Goal: Task Accomplishment & Management: Use online tool/utility

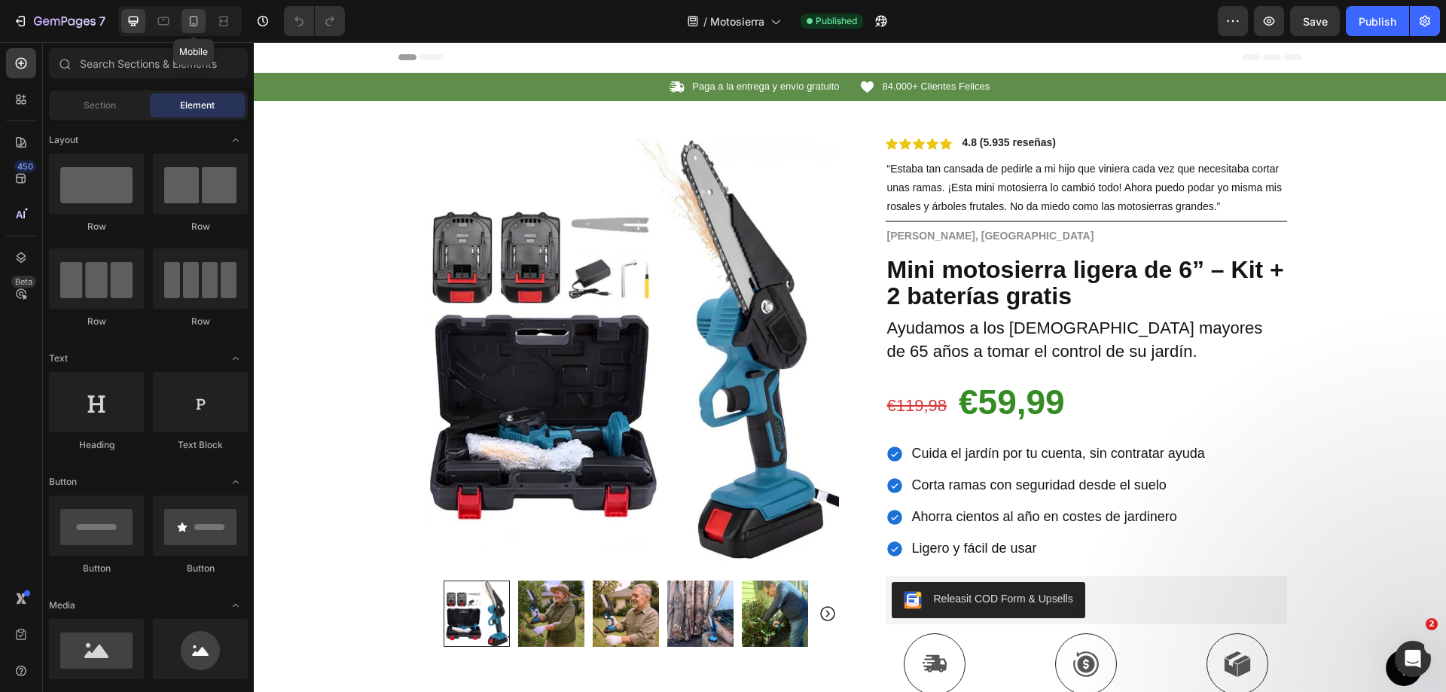
click at [200, 17] on icon at bounding box center [193, 21] width 15 height 15
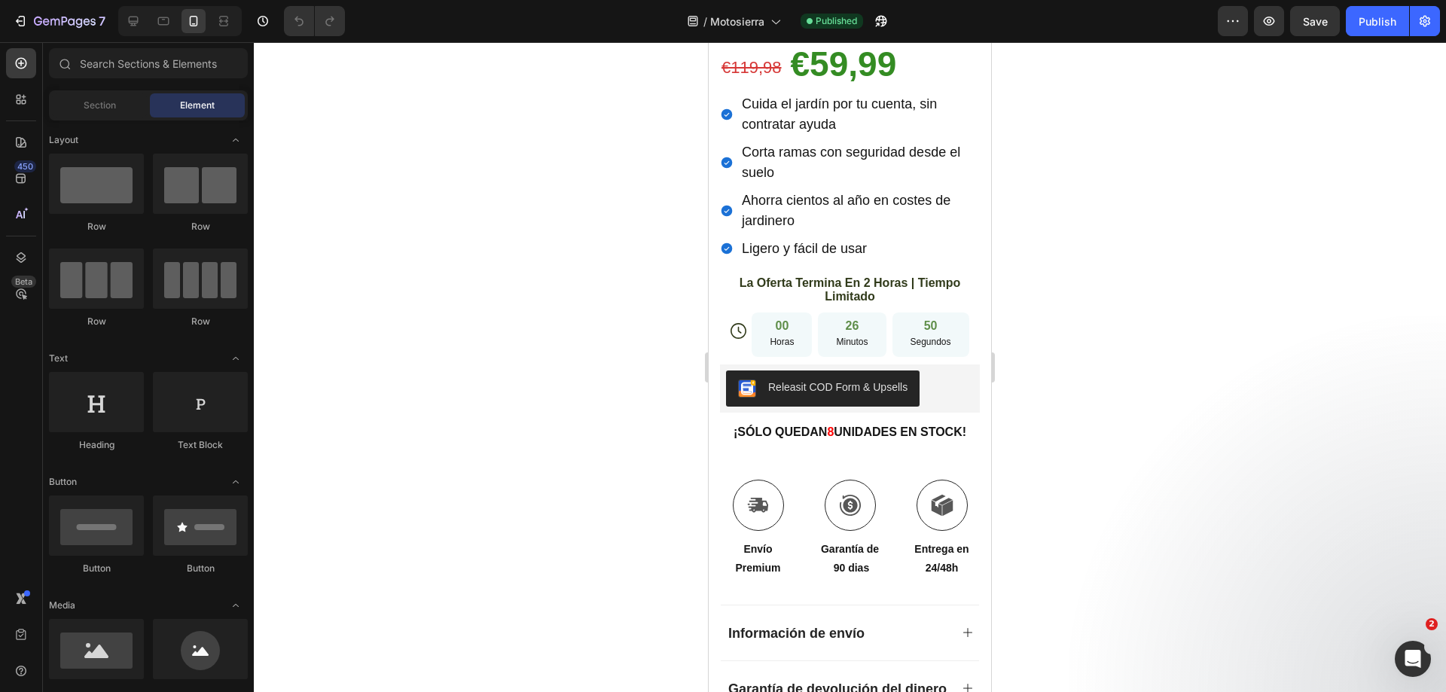
scroll to position [779, 0]
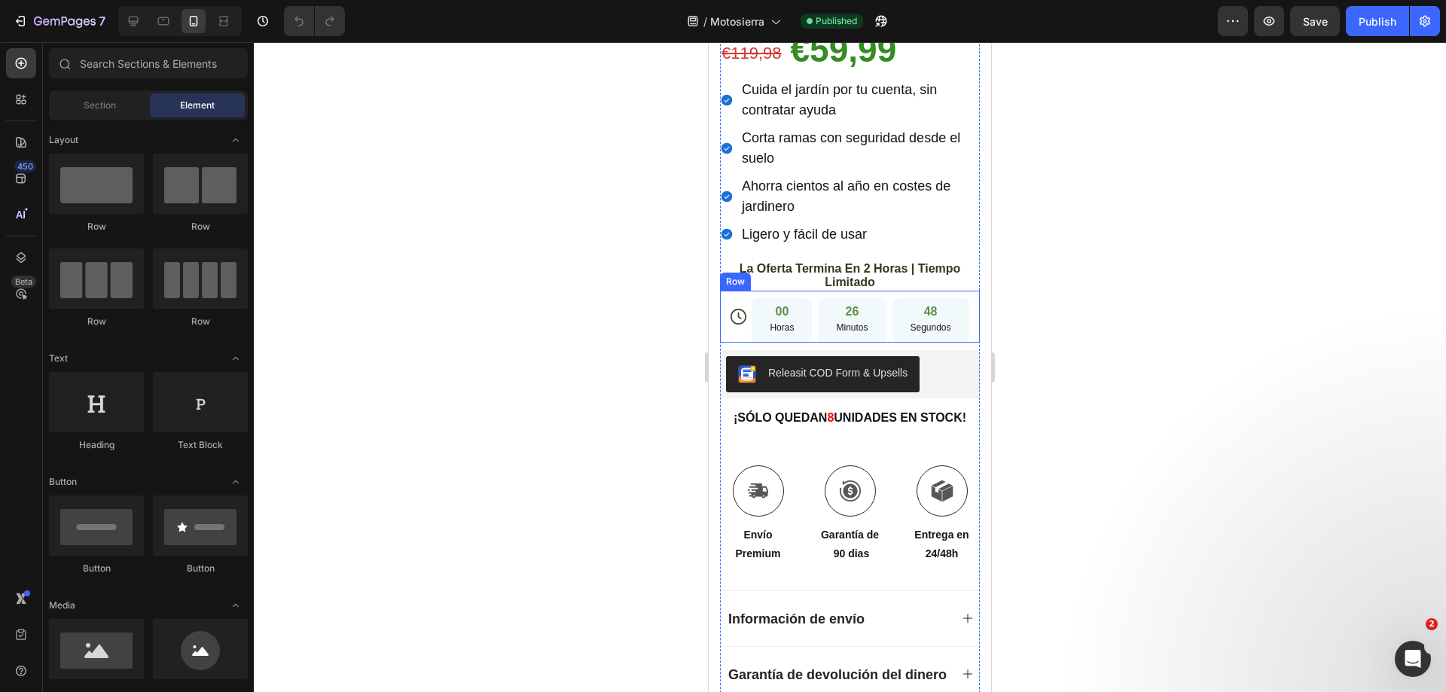
click at [751, 291] on div "00 Horas 26 Minutos 48 Segundos Countdown Timer" at bounding box center [859, 316] width 217 height 51
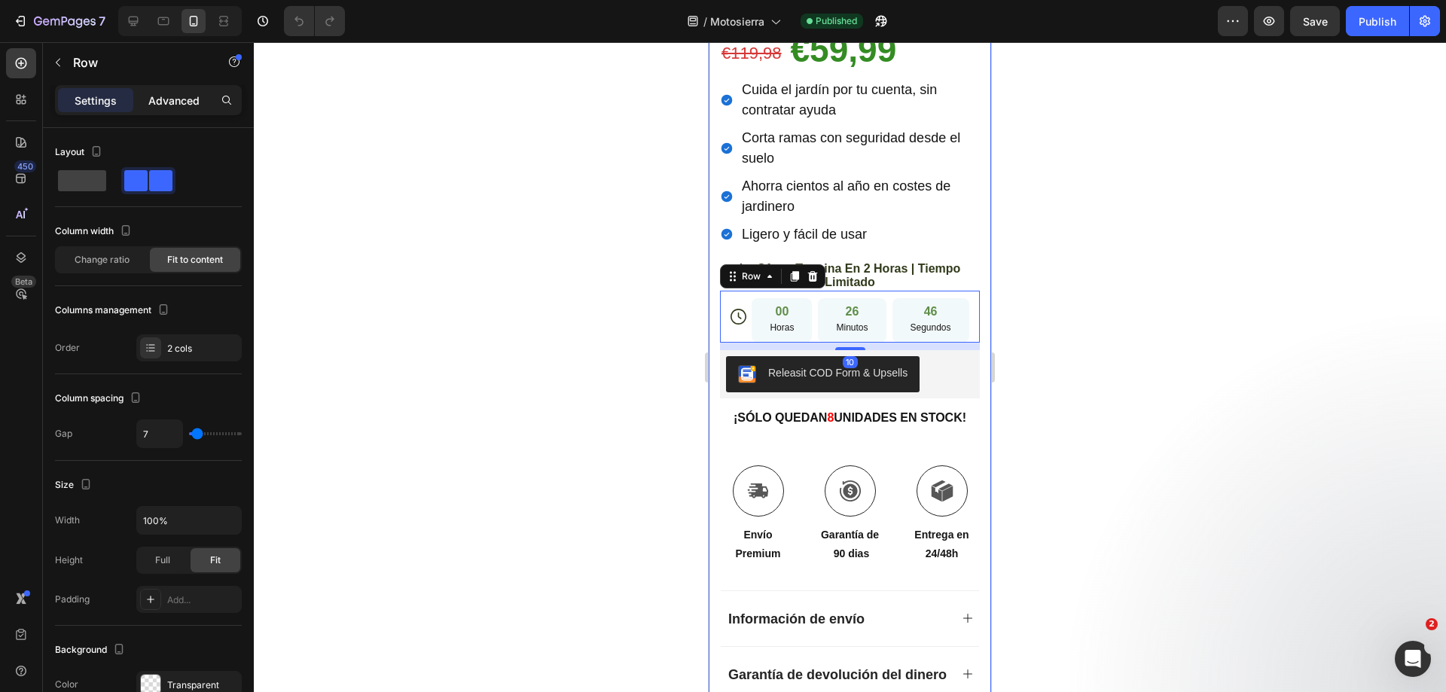
click at [163, 106] on p "Advanced" at bounding box center [173, 101] width 51 height 16
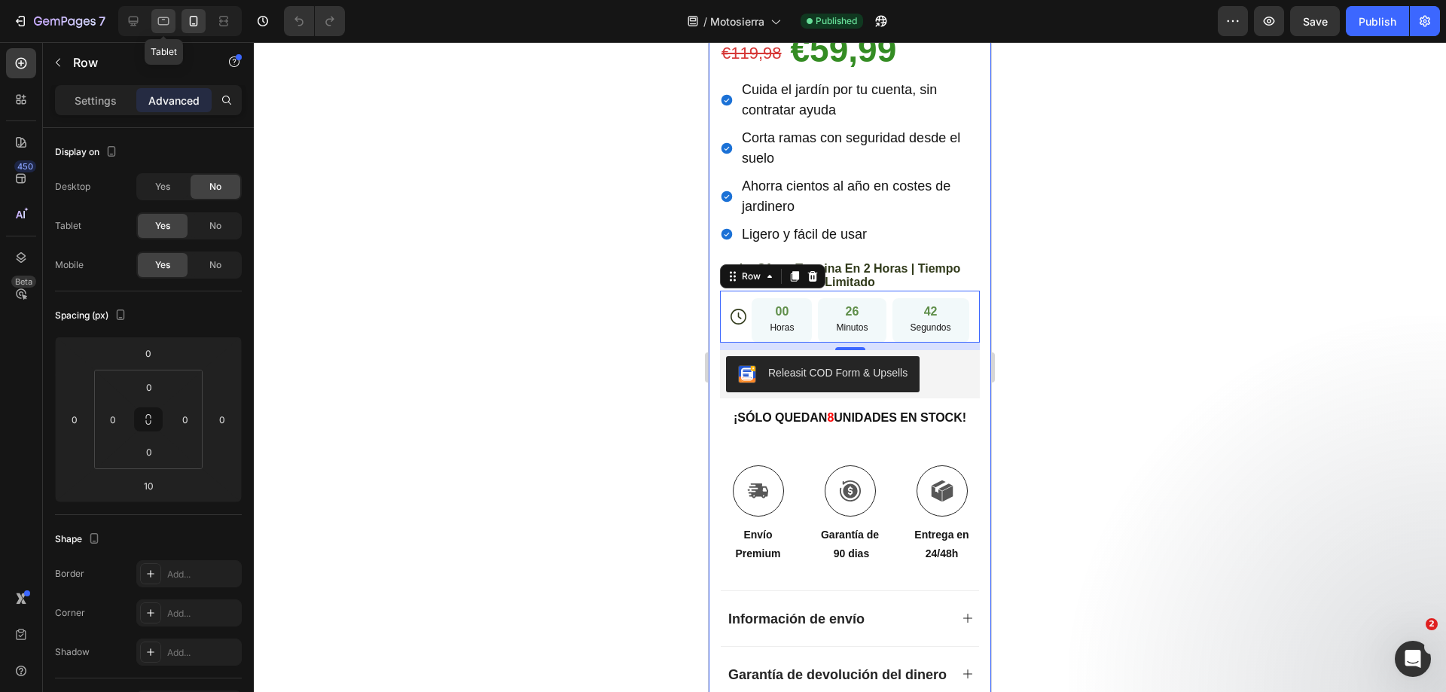
click at [163, 25] on icon at bounding box center [163, 21] width 11 height 8
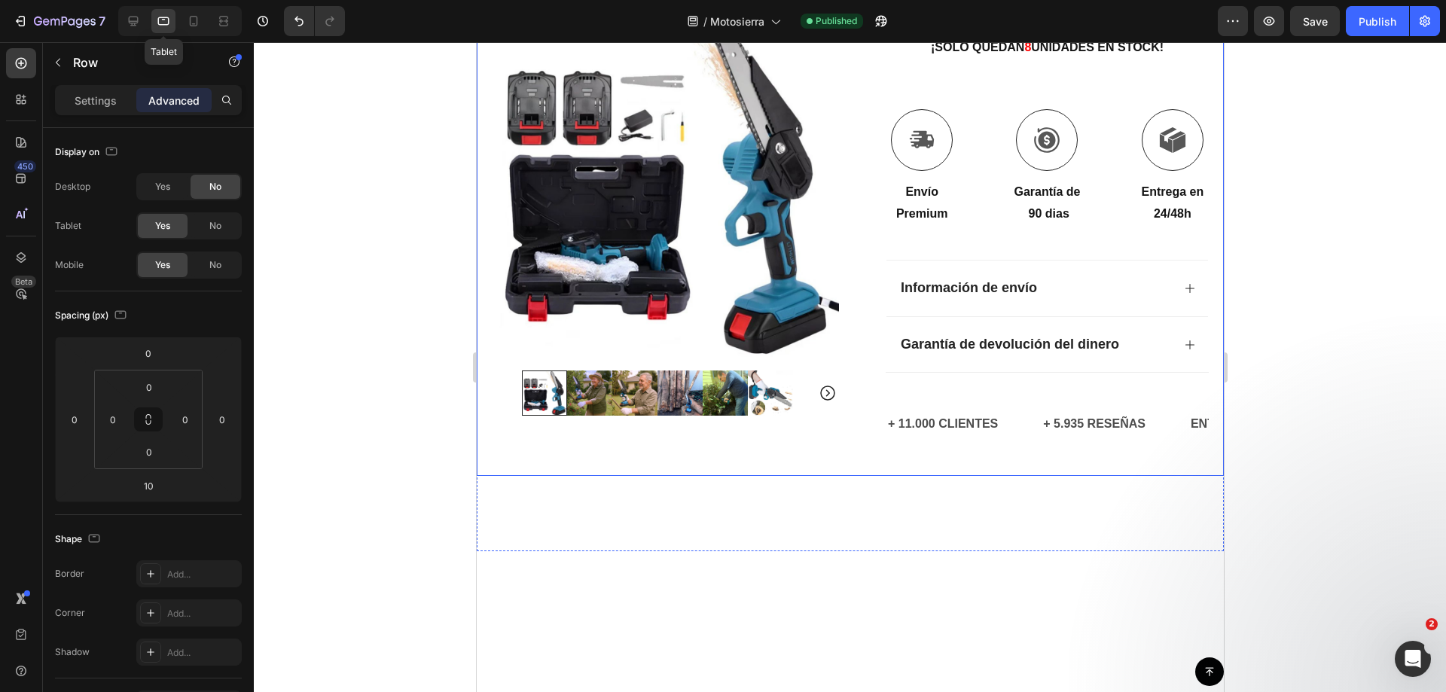
type input "12"
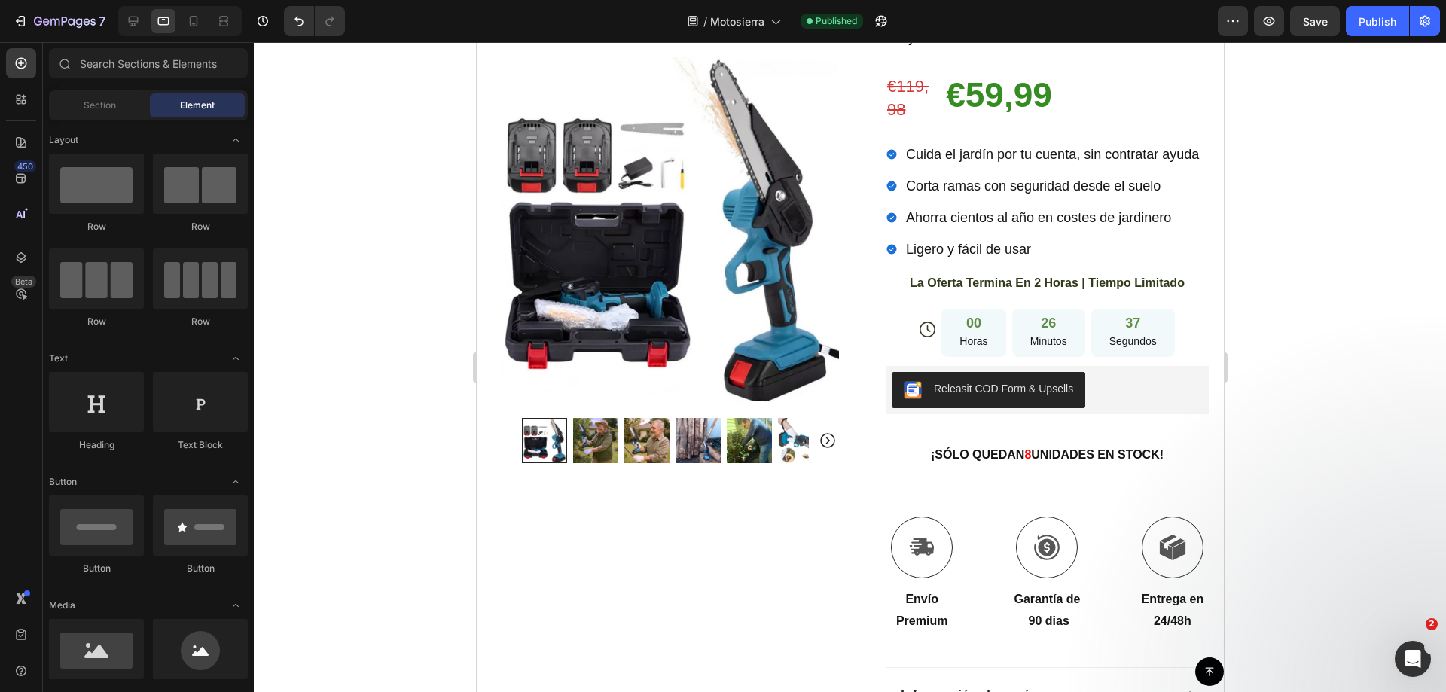
scroll to position [383, 0]
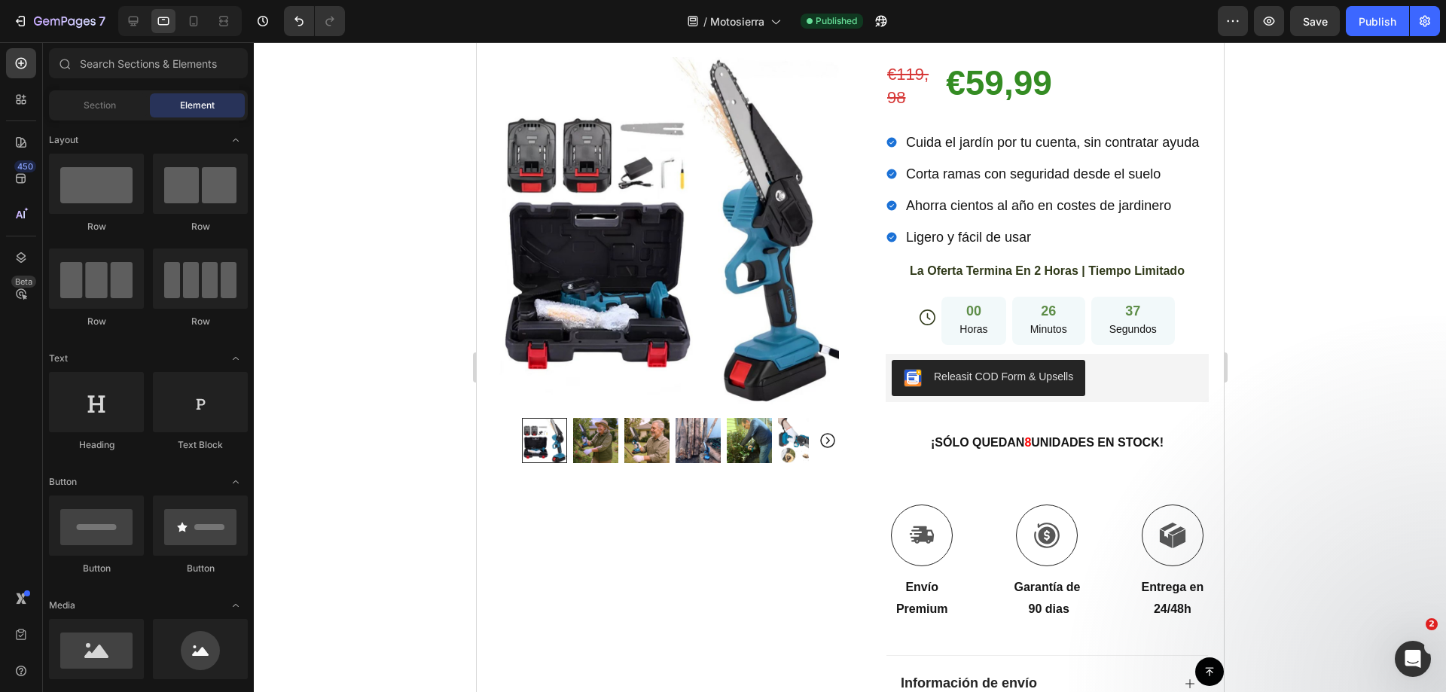
drag, startPoint x: 1214, startPoint y: 160, endPoint x: 1699, endPoint y: 181, distance: 485.4
click at [923, 314] on div "Icon" at bounding box center [927, 317] width 16 height 56
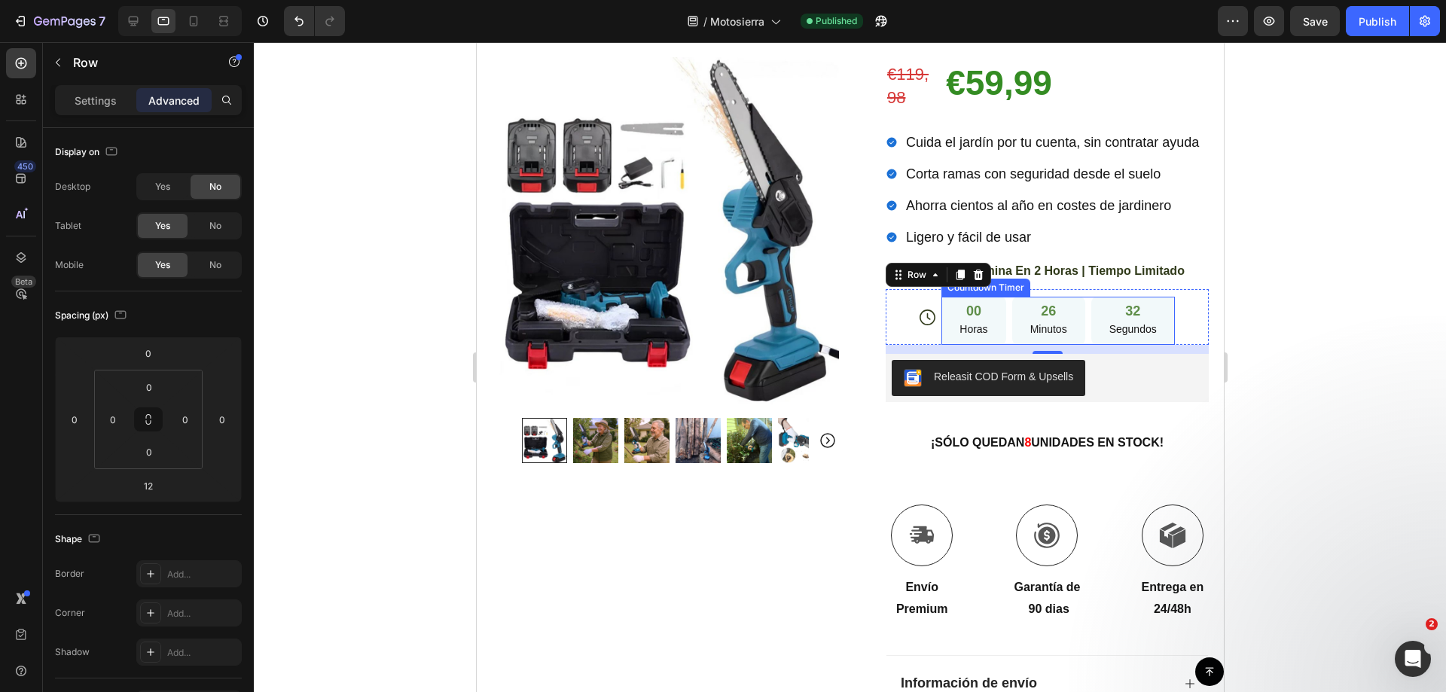
click at [974, 320] on p "Horas" at bounding box center [973, 329] width 28 height 19
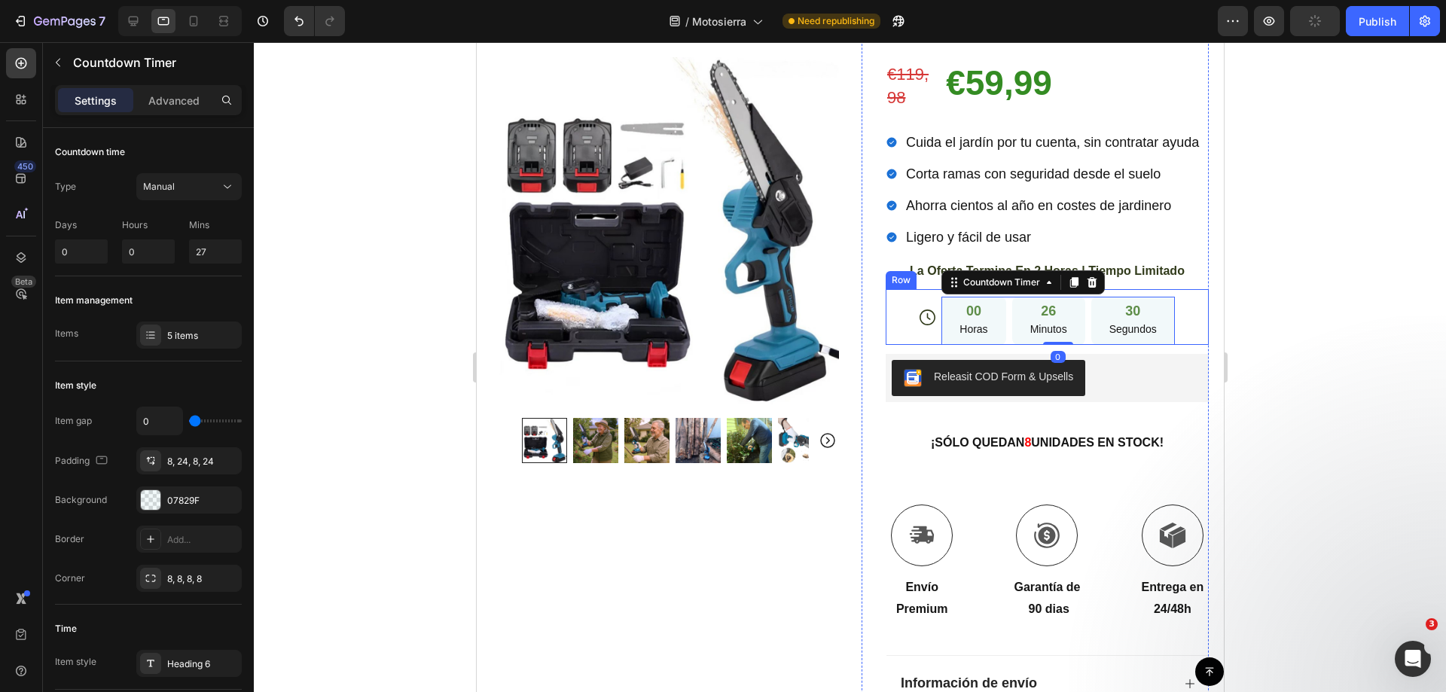
click at [919, 319] on div "Icon" at bounding box center [927, 317] width 16 height 56
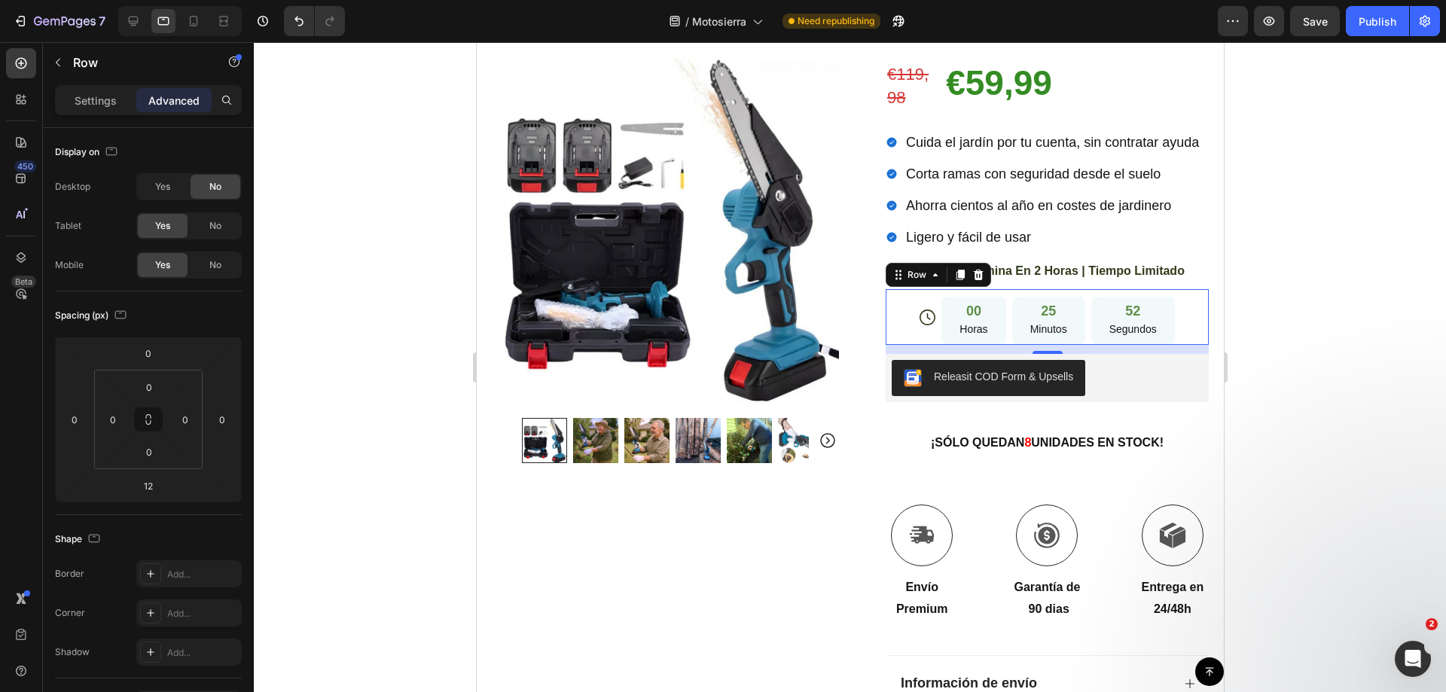
click at [1295, 334] on div at bounding box center [850, 367] width 1192 height 650
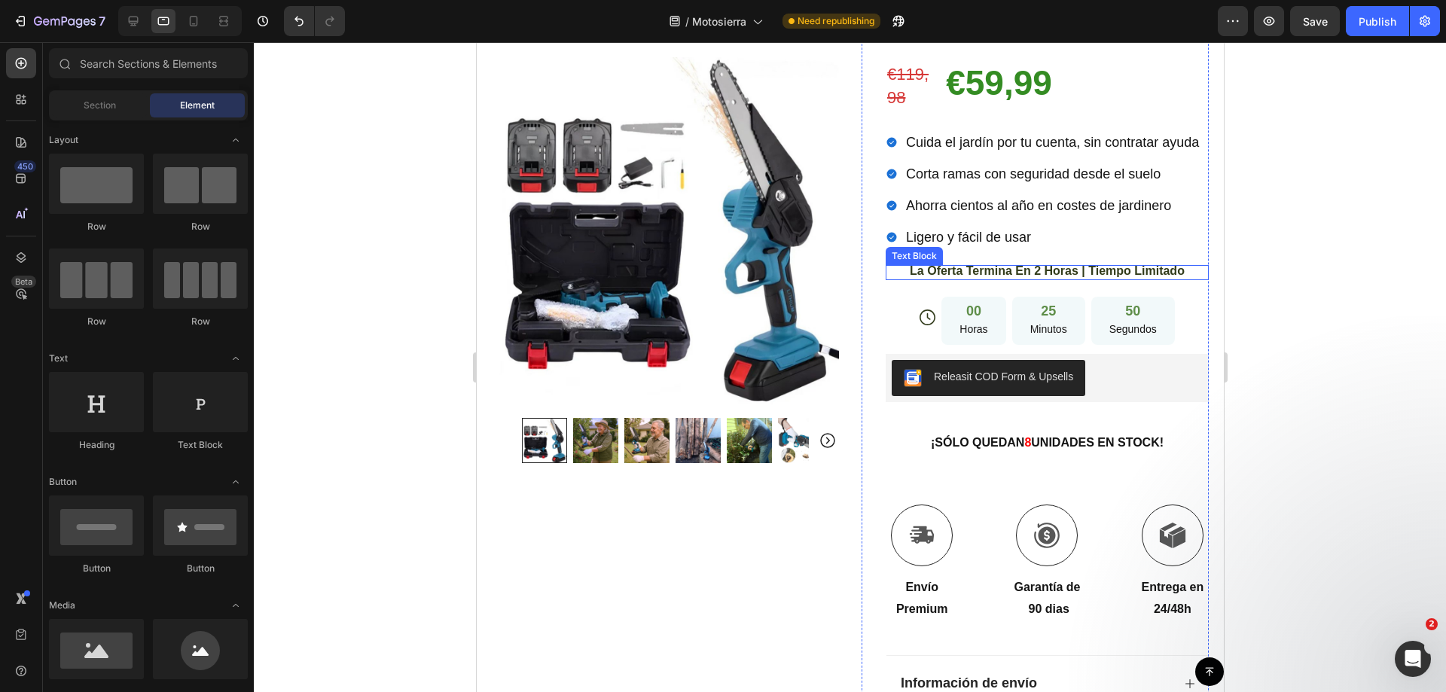
click at [974, 264] on span "La Oferta Termina En 2 Horas | Tiempo Limitado" at bounding box center [1046, 270] width 275 height 13
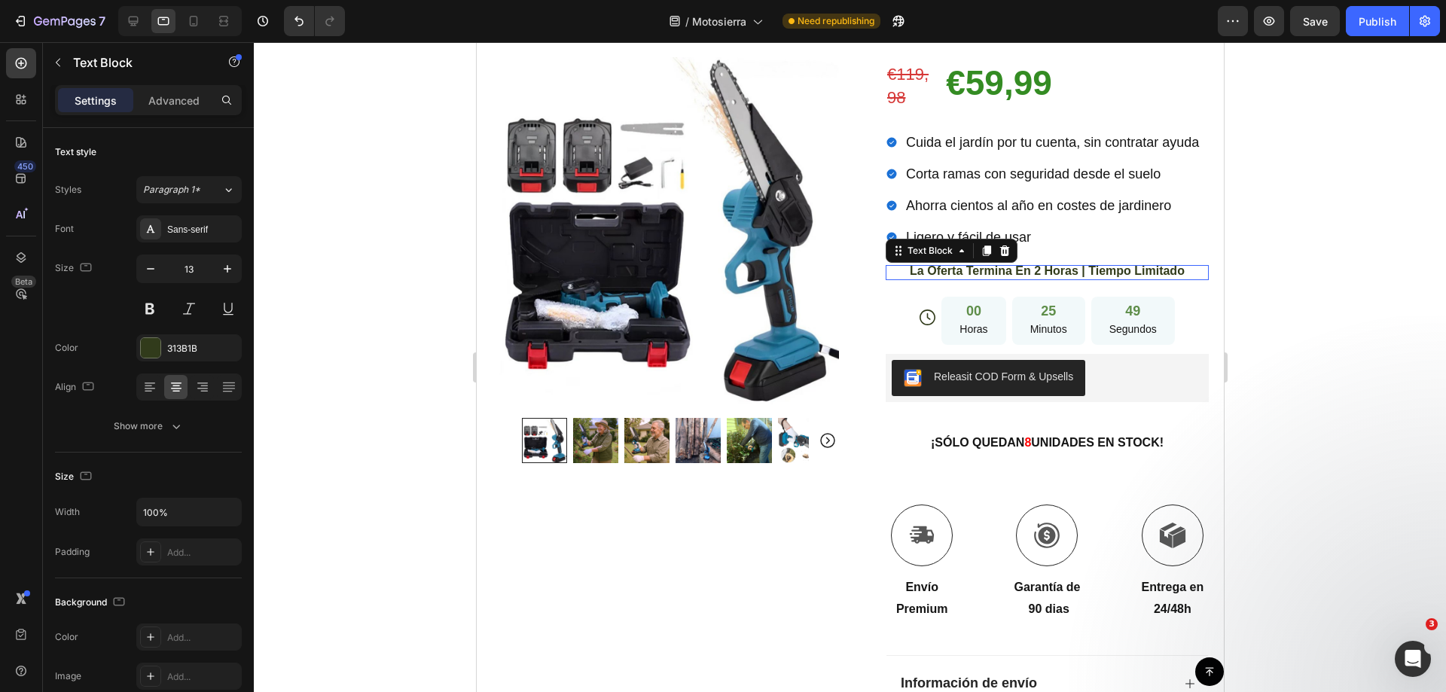
click at [974, 264] on span "La Oferta Termina En 2 Horas | Tiempo Limitado" at bounding box center [1046, 270] width 275 height 13
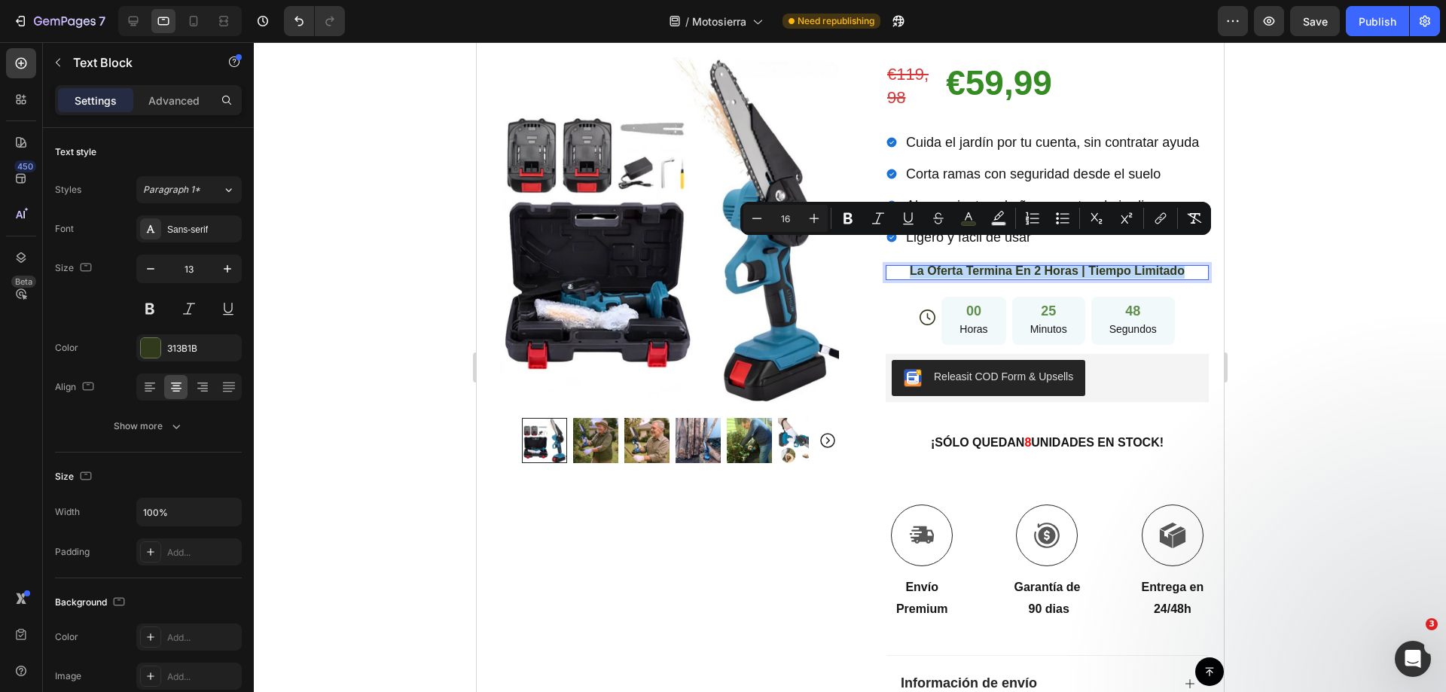
click at [965, 255] on div at bounding box center [965, 255] width 0 height 0
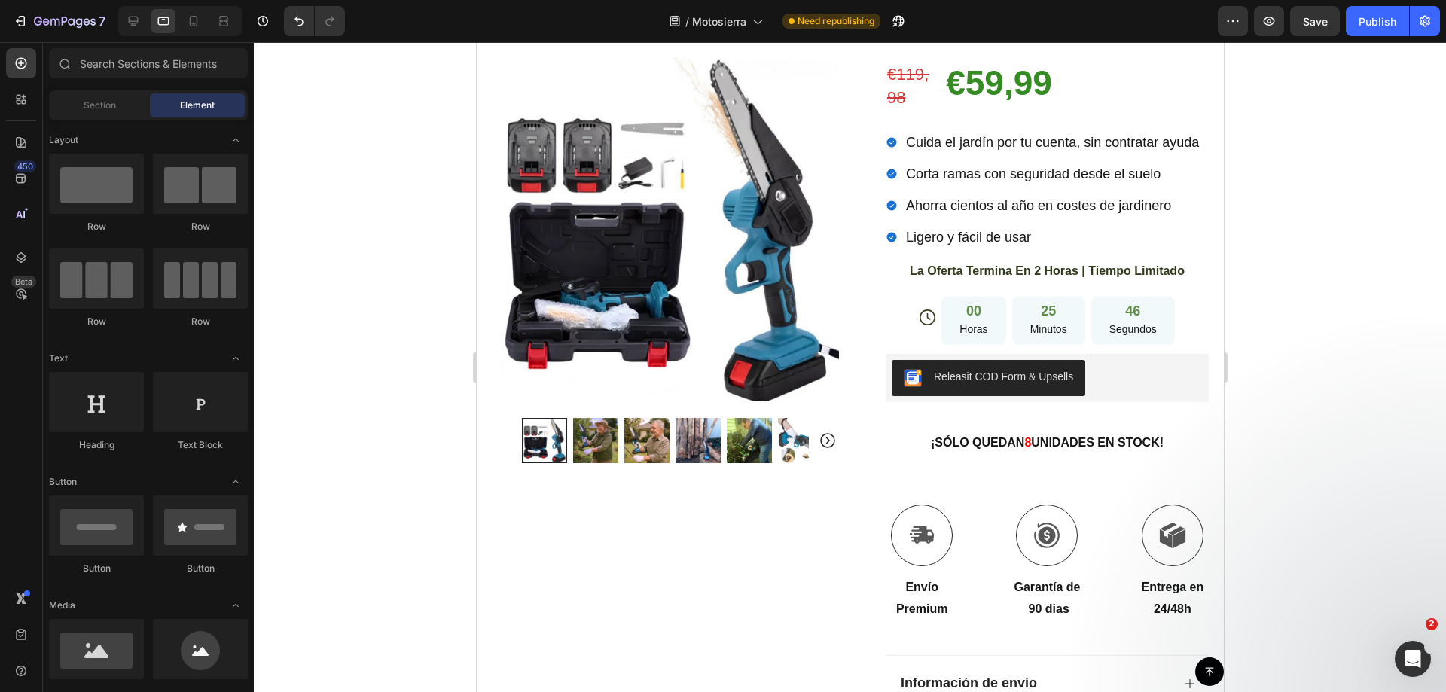
click at [1316, 268] on div at bounding box center [850, 367] width 1192 height 650
click at [899, 289] on div "Icon 00 Horas 25 Minutos 45 Segundos Countdown Timer Row" at bounding box center [1046, 317] width 323 height 56
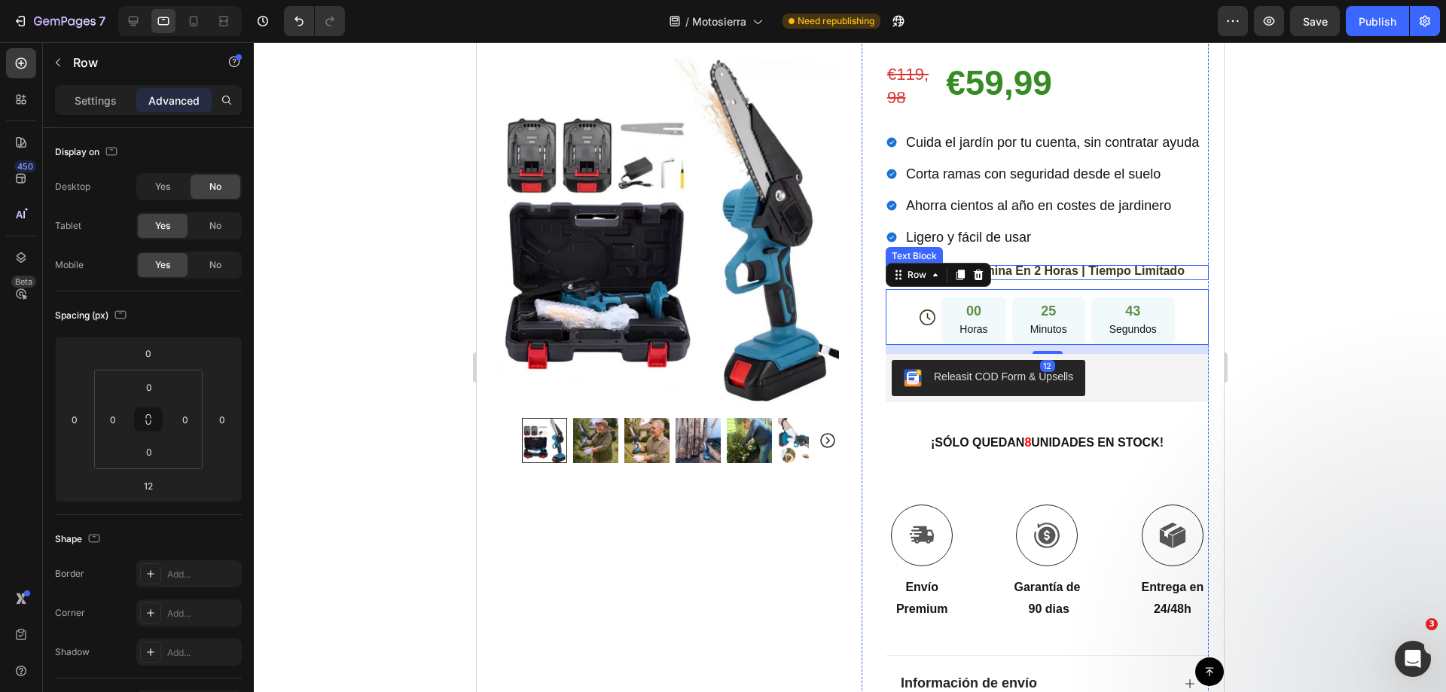
click at [1138, 264] on span "La Oferta Termina En 2 Horas | Tiempo Limitado" at bounding box center [1046, 270] width 275 height 13
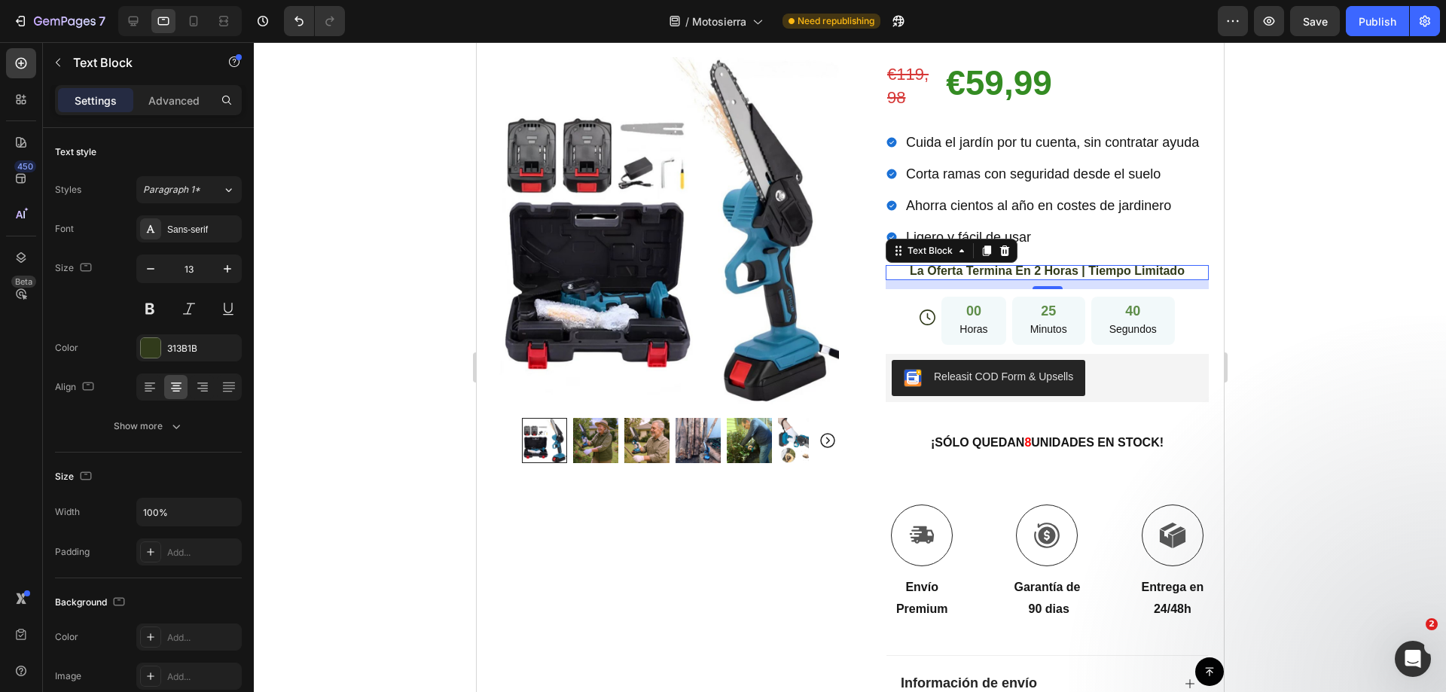
click at [1304, 267] on div at bounding box center [850, 367] width 1192 height 650
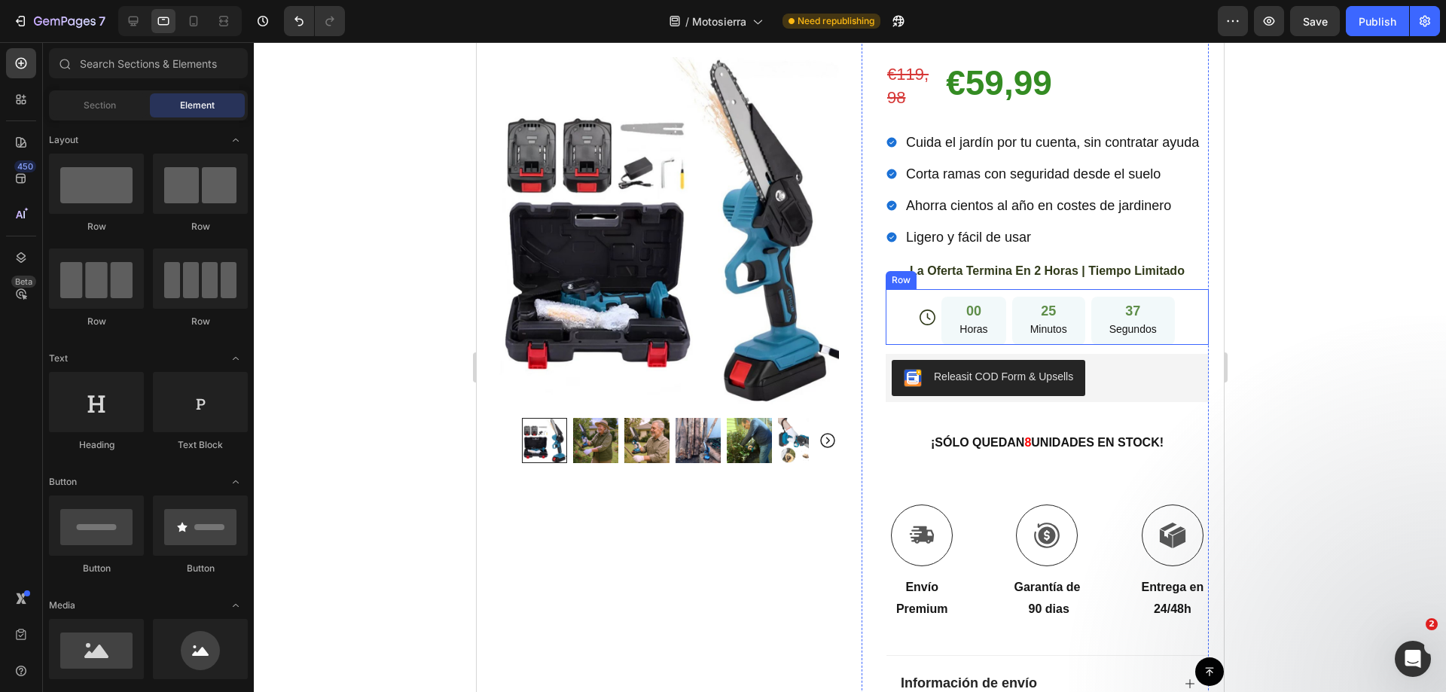
click at [921, 289] on div "Icon" at bounding box center [927, 317] width 16 height 56
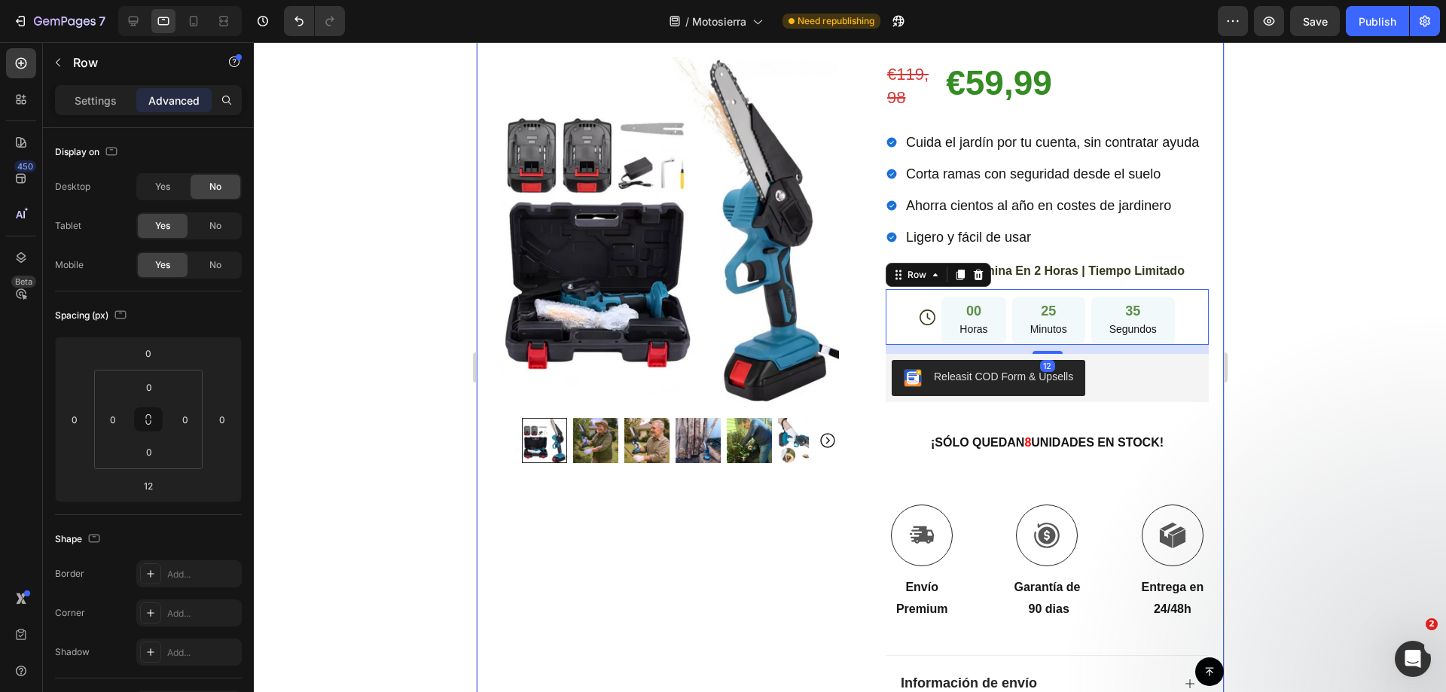
click at [1312, 245] on div at bounding box center [850, 367] width 1192 height 650
